Goal: Information Seeking & Learning: Get advice/opinions

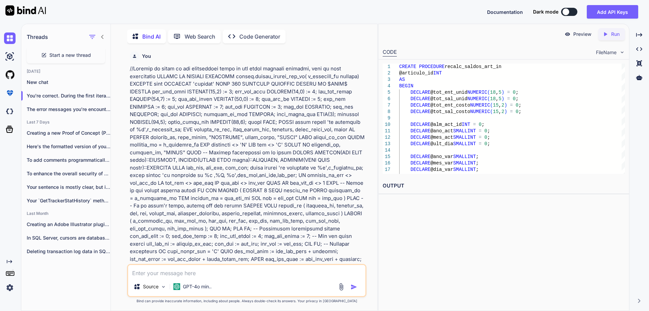
scroll to position [2296, 0]
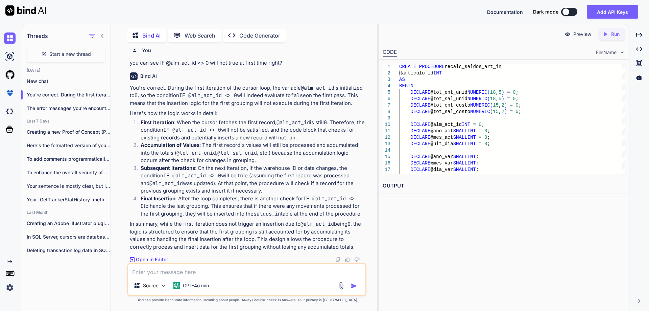
type textarea "x"
type textarea "END;"
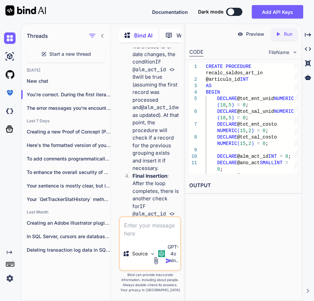
type textarea "x"
type textarea "END END END;"
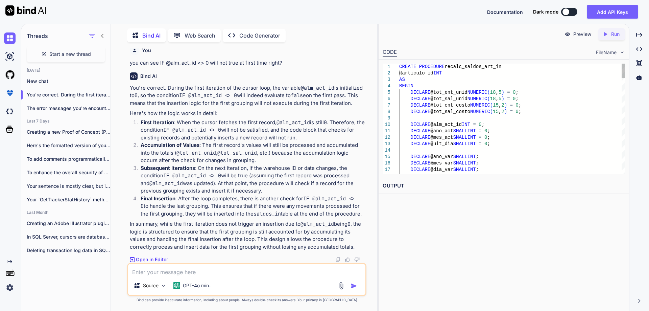
scroll to position [2296, 0]
click at [40, 78] on p "New chat" at bounding box center [69, 81] width 84 height 7
type textarea "x"
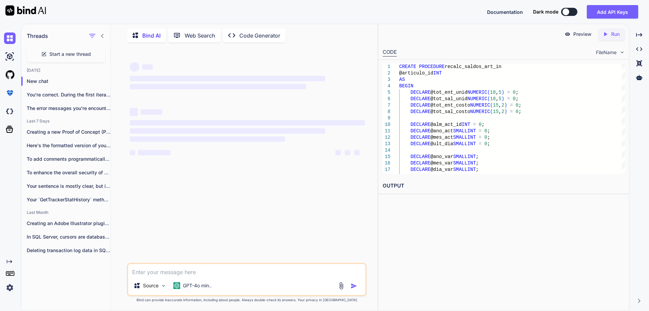
click at [190, 276] on div "Source GPT-4o min.." at bounding box center [246, 279] width 239 height 33
click at [191, 266] on textarea at bounding box center [246, 270] width 237 height 12
click at [188, 271] on textarea at bounding box center [246, 270] width 237 height 12
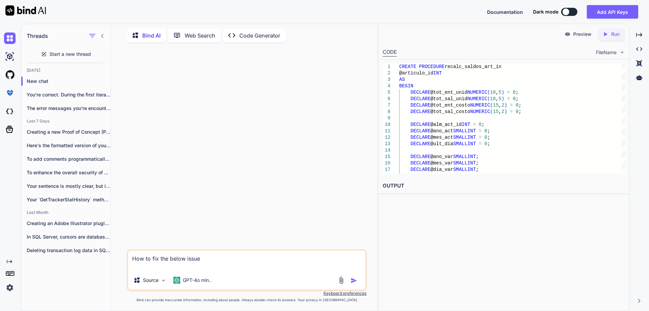
paste textarea "Msg 802, Level 17, State 2, Line 78 There is insufficient memory available in t…"
type textarea "How to fix the below issue Msg 802, Level 17, State 2, Line 78 There is insuffi…"
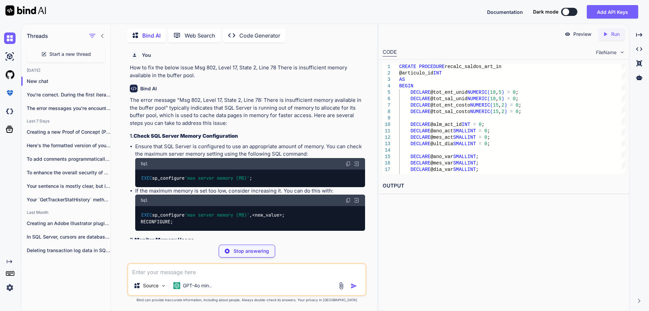
click at [347, 165] on img at bounding box center [347, 163] width 5 height 5
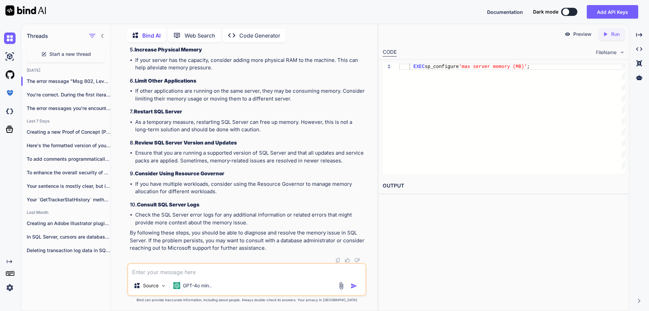
scroll to position [362, 0]
